Goal: Obtain resource: Obtain resource

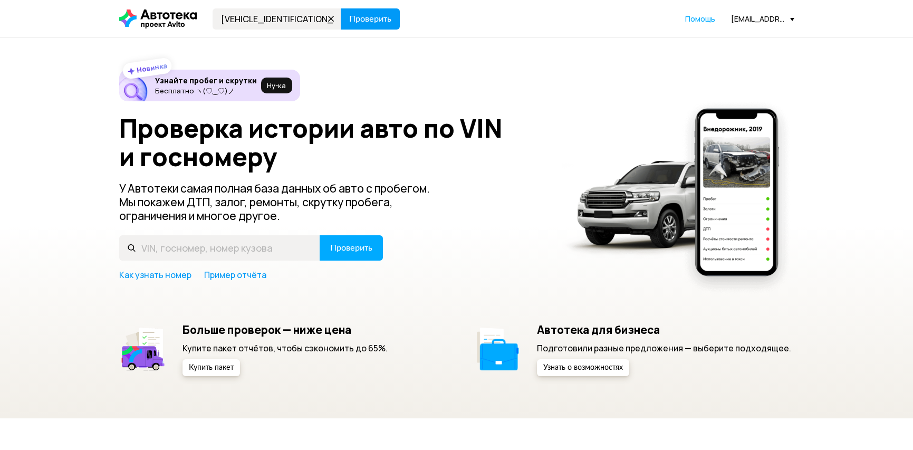
type input "[VEHICLE_IDENTIFICATION_NUMBER]"
click at [373, 22] on span "Проверить" at bounding box center [370, 19] width 42 height 8
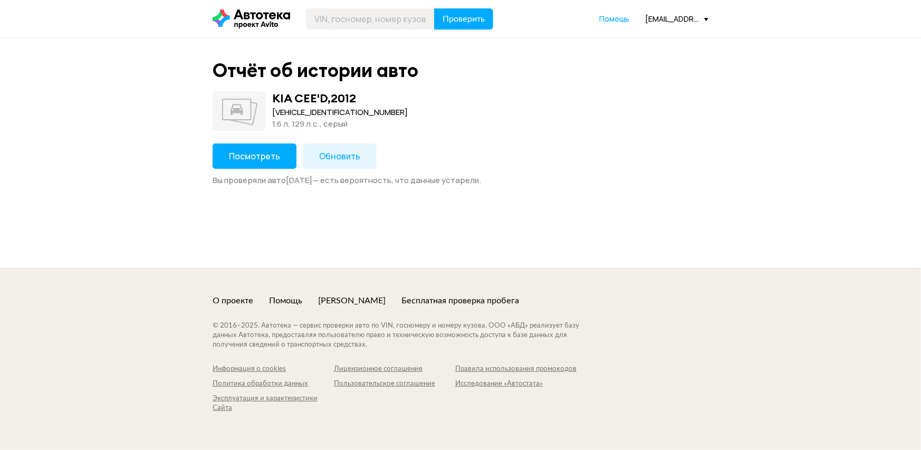
click at [247, 156] on span "Посмотреть" at bounding box center [254, 156] width 51 height 12
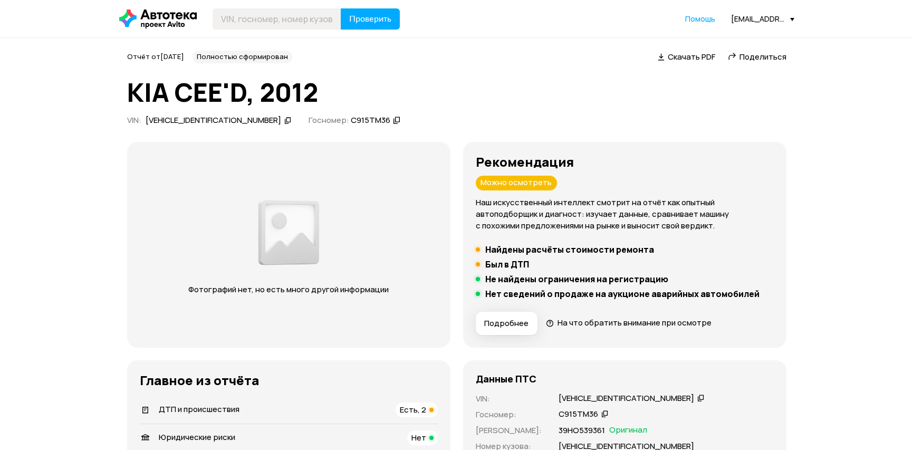
click at [680, 59] on span "Скачать PDF" at bounding box center [691, 56] width 47 height 11
click at [295, 17] on input "text" at bounding box center [277, 18] width 129 height 21
paste input "TMAJU81BBCJ322082"
type input "TMAJU81BBCJ322082"
click at [370, 15] on span "Проверить" at bounding box center [370, 19] width 42 height 8
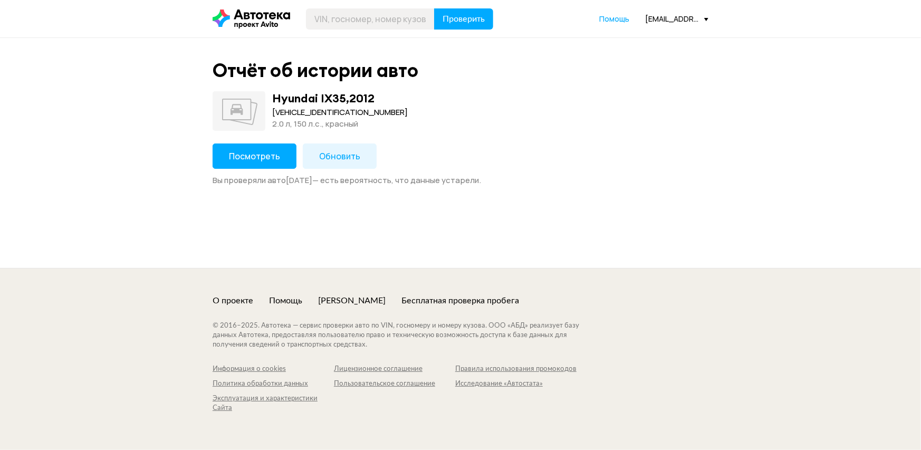
click at [259, 153] on span "Посмотреть" at bounding box center [254, 156] width 51 height 12
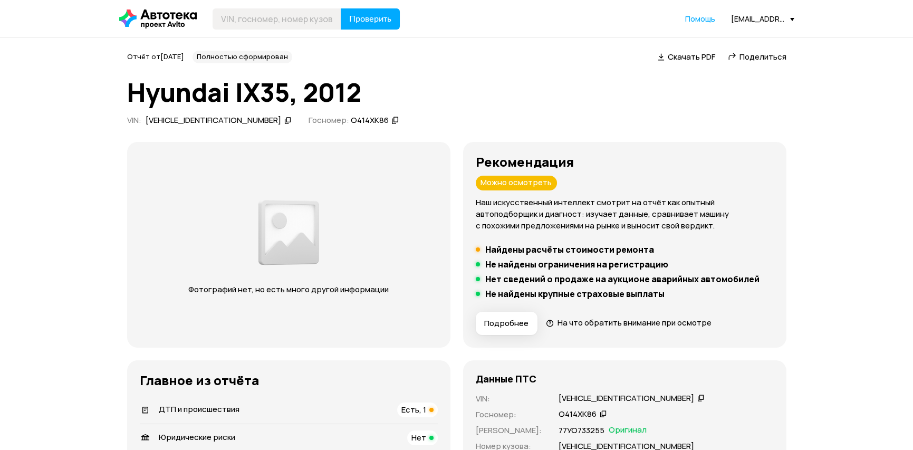
click at [696, 58] on span "Скачать PDF" at bounding box center [691, 56] width 47 height 11
